Goal: Task Accomplishment & Management: Manage account settings

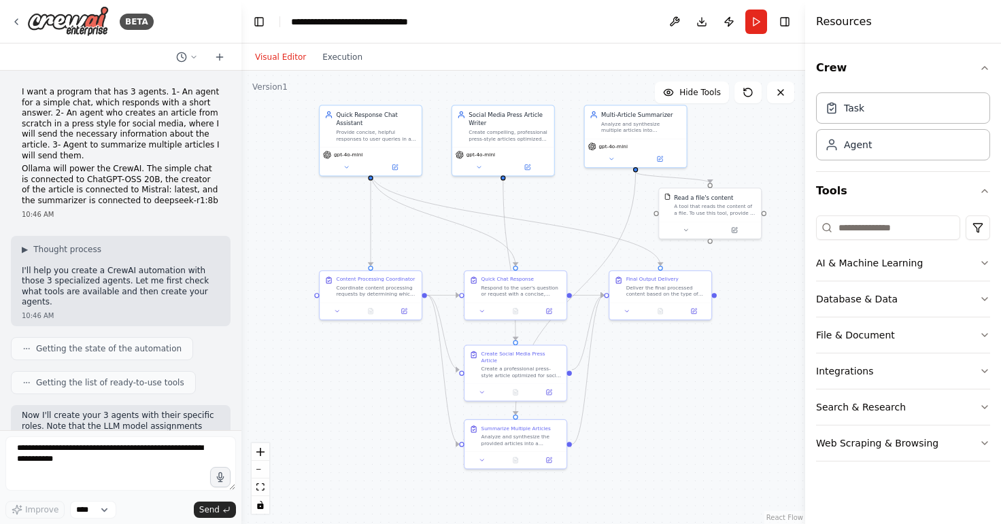
scroll to position [1408, 0]
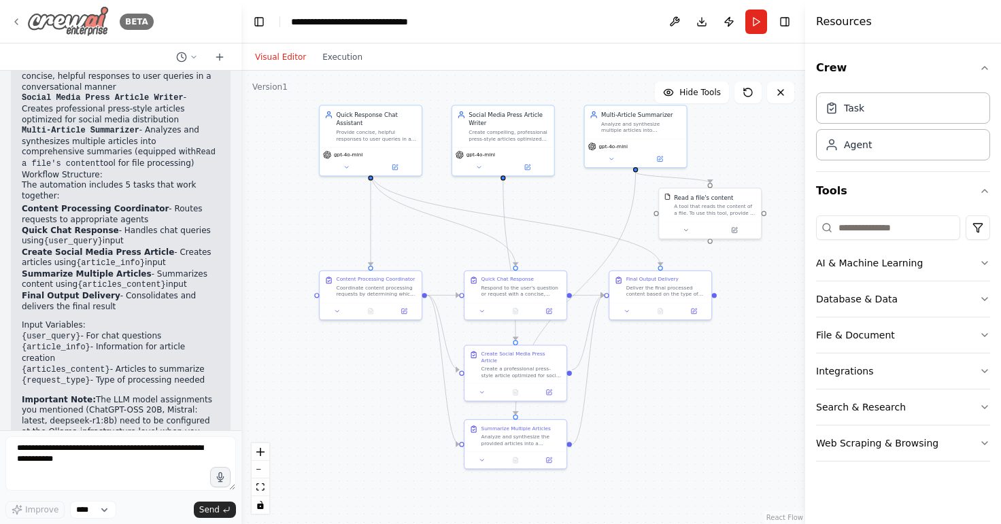
click at [55, 18] on img at bounding box center [68, 21] width 82 height 31
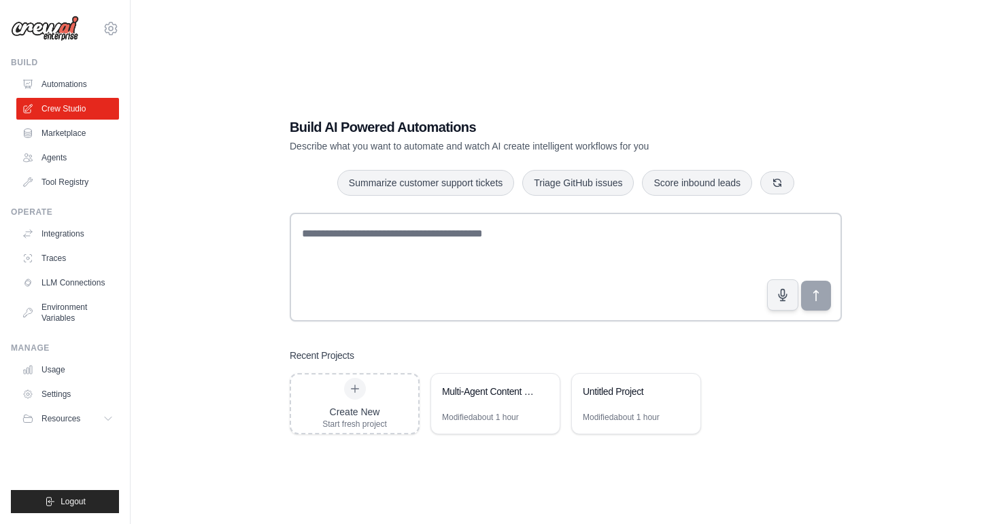
click at [58, 20] on img at bounding box center [45, 29] width 68 height 26
click at [110, 25] on icon at bounding box center [111, 28] width 16 height 16
click at [85, 96] on link "Settings" at bounding box center [111, 92] width 120 height 24
